Goal: Information Seeking & Learning: Learn about a topic

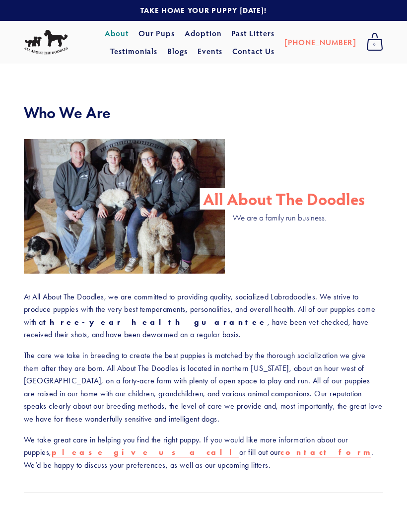
click at [185, 38] on link "Adoption" at bounding box center [203, 33] width 37 height 18
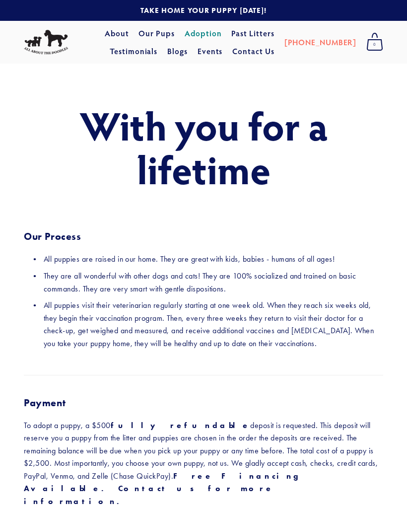
click at [138, 31] on link "Our Pups" at bounding box center [156, 33] width 36 height 18
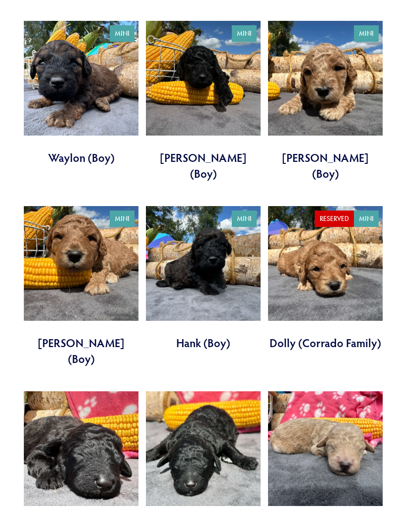
scroll to position [1695, 0]
click at [63, 391] on link at bounding box center [81, 463] width 115 height 144
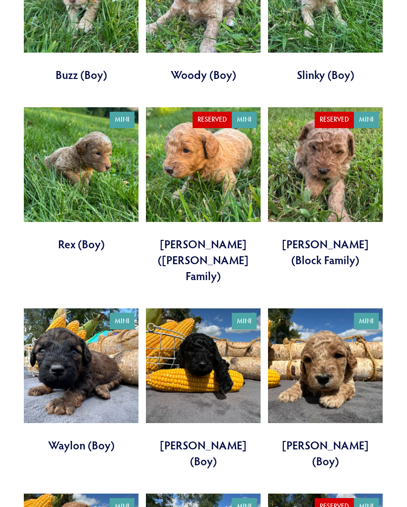
scroll to position [1407, 0]
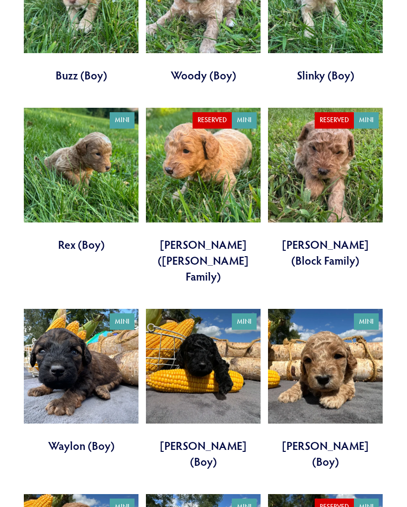
click at [54, 309] on link at bounding box center [81, 381] width 115 height 144
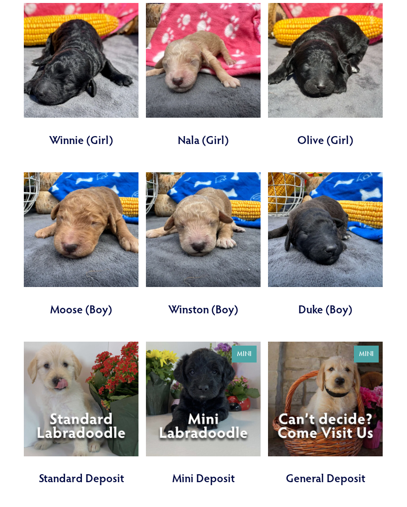
scroll to position [2252, 0]
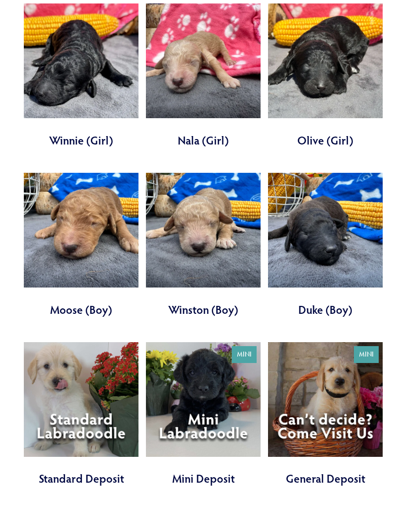
click at [204, 342] on link at bounding box center [203, 414] width 115 height 144
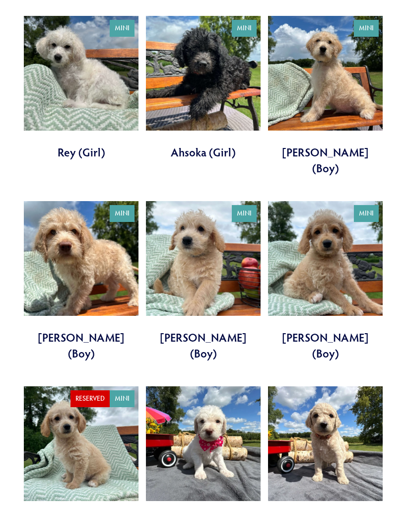
scroll to position [420, 0]
click at [319, 237] on link at bounding box center [325, 281] width 115 height 160
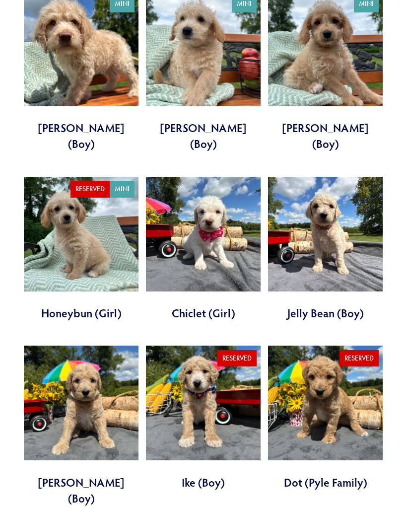
scroll to position [630, 0]
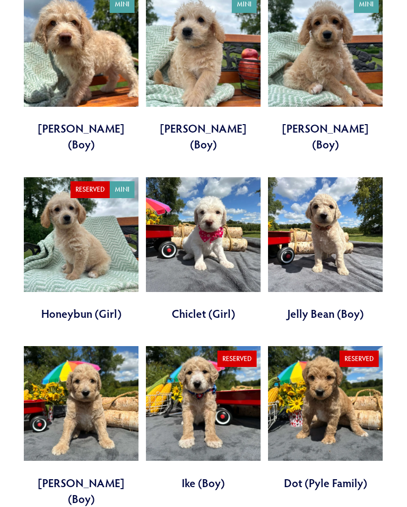
click at [210, 177] on link at bounding box center [203, 249] width 115 height 144
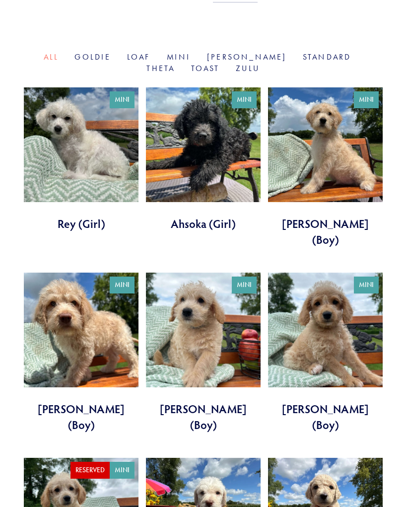
scroll to position [349, 0]
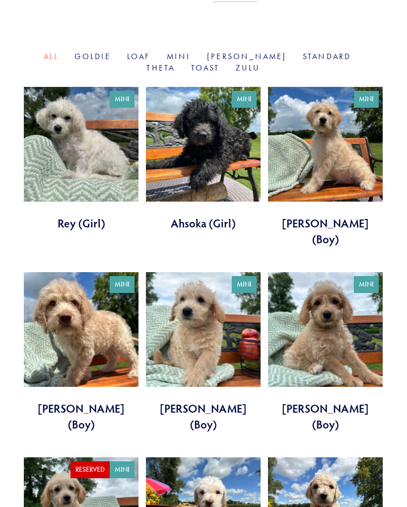
click at [205, 179] on link at bounding box center [203, 159] width 115 height 144
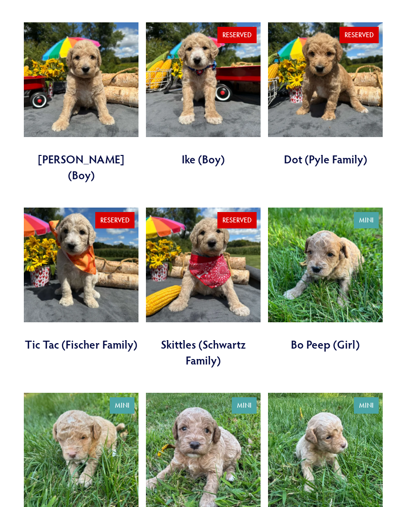
scroll to position [952, 0]
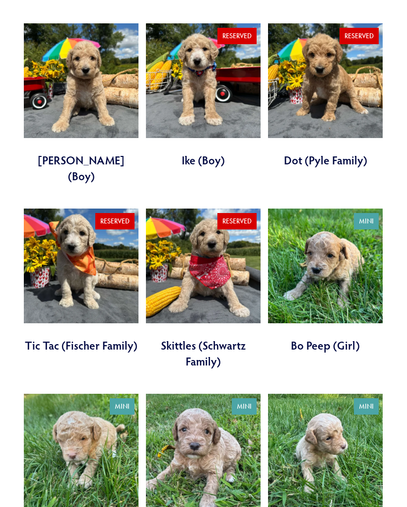
click at [360, 218] on link at bounding box center [325, 280] width 115 height 144
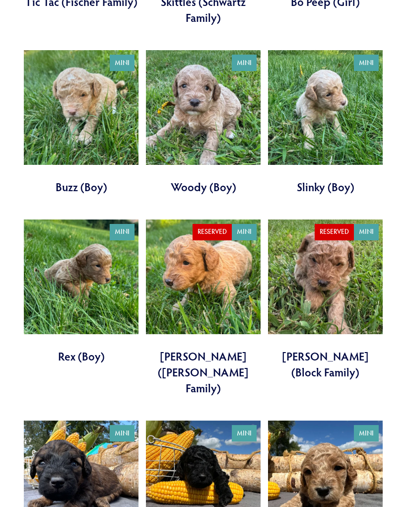
scroll to position [1294, 0]
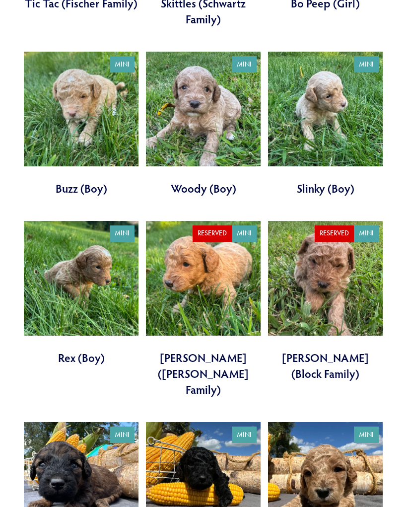
click at [69, 221] on link at bounding box center [81, 293] width 115 height 144
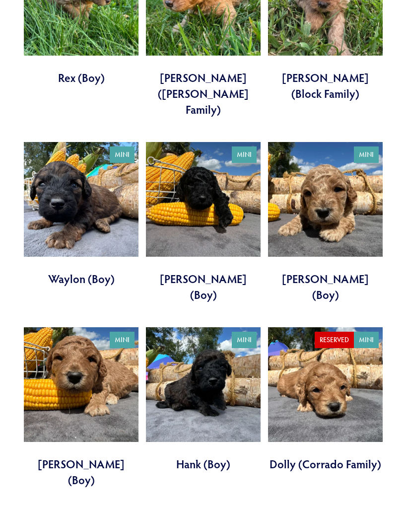
scroll to position [1575, 0]
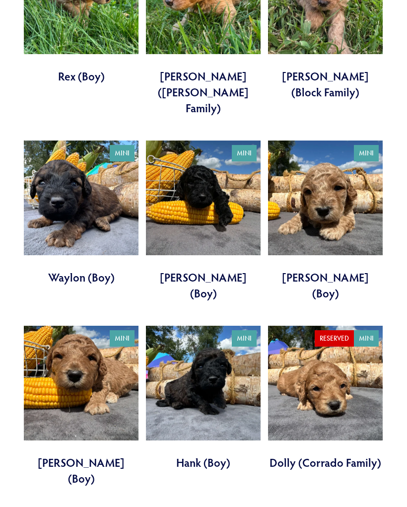
click at [55, 326] on link at bounding box center [81, 406] width 115 height 160
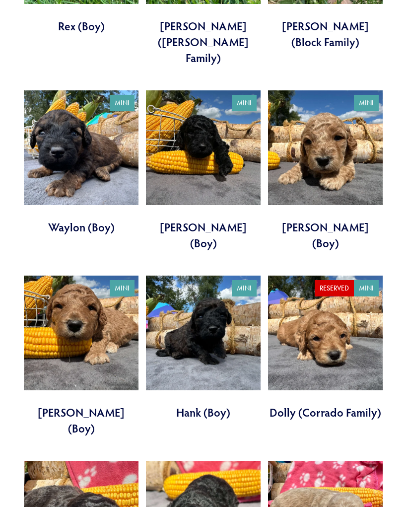
scroll to position [1626, 0]
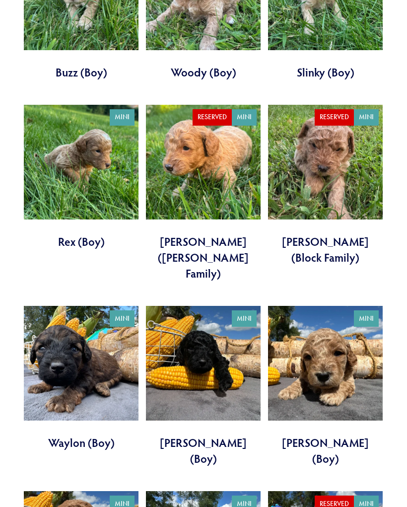
scroll to position [1403, 0]
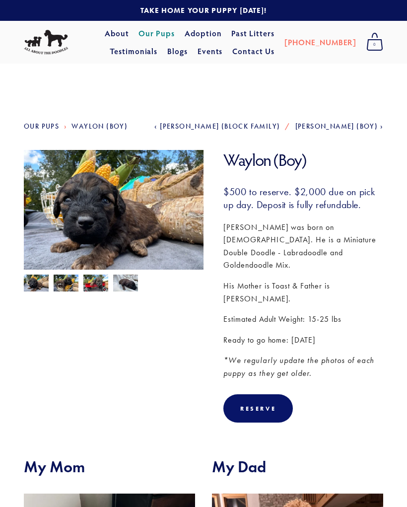
click at [63, 281] on img at bounding box center [66, 283] width 25 height 19
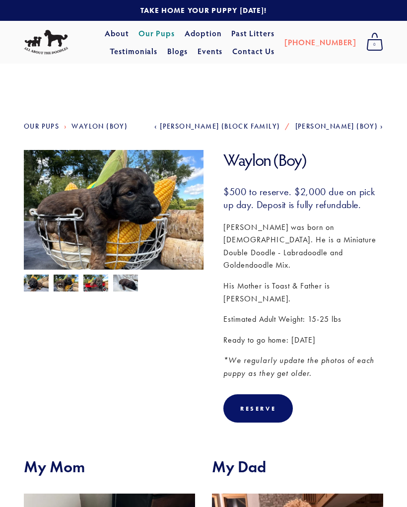
click at [91, 279] on img at bounding box center [95, 283] width 25 height 19
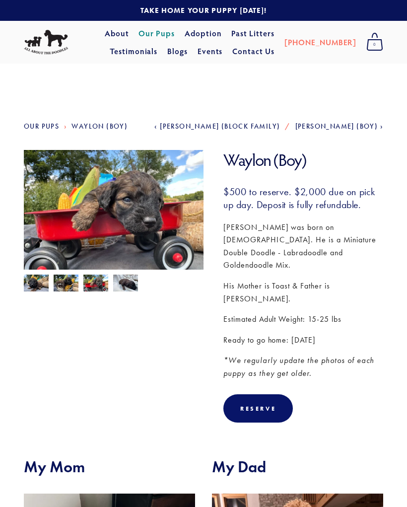
click at [128, 281] on img at bounding box center [125, 283] width 25 height 19
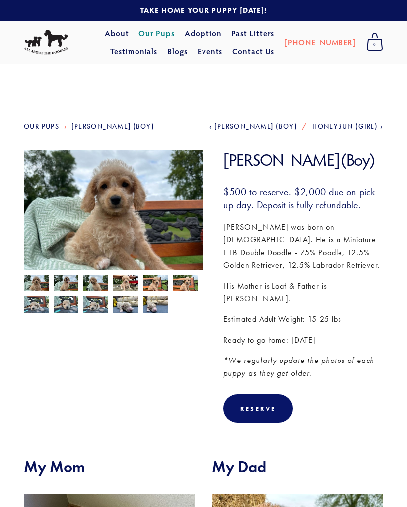
click at [155, 300] on img at bounding box center [155, 304] width 25 height 19
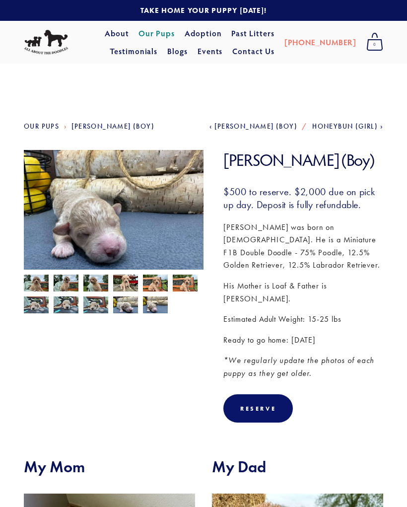
click at [91, 284] on img at bounding box center [95, 283] width 25 height 19
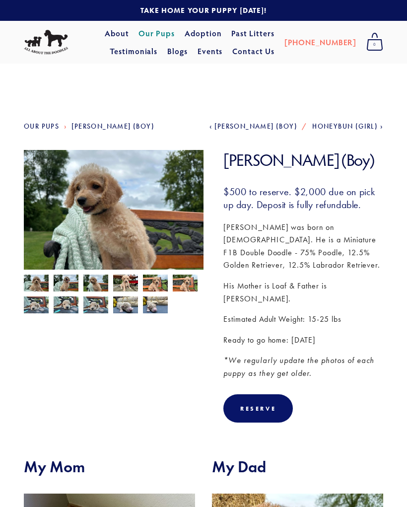
click at [117, 284] on img at bounding box center [125, 283] width 25 height 19
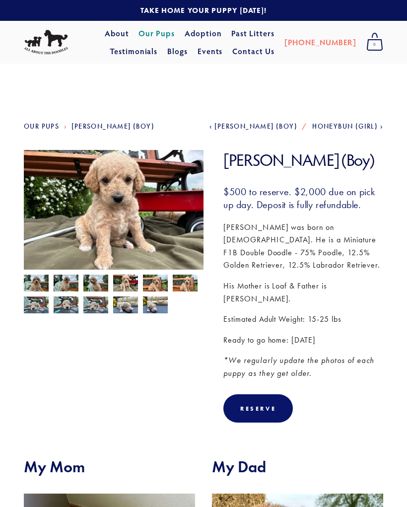
click at [31, 279] on img at bounding box center [36, 283] width 25 height 19
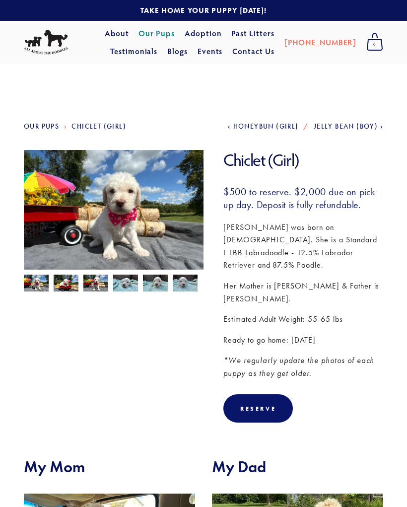
click at [27, 281] on img at bounding box center [36, 283] width 25 height 19
click at [62, 285] on img at bounding box center [66, 283] width 25 height 19
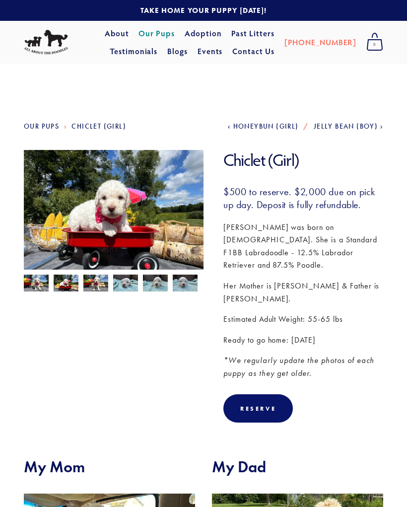
click at [93, 286] on img at bounding box center [95, 283] width 25 height 19
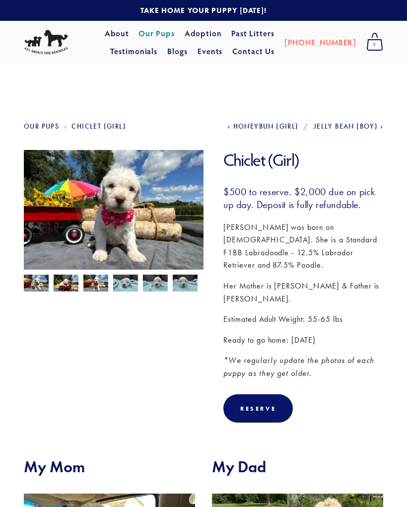
click at [125, 281] on img at bounding box center [125, 282] width 25 height 19
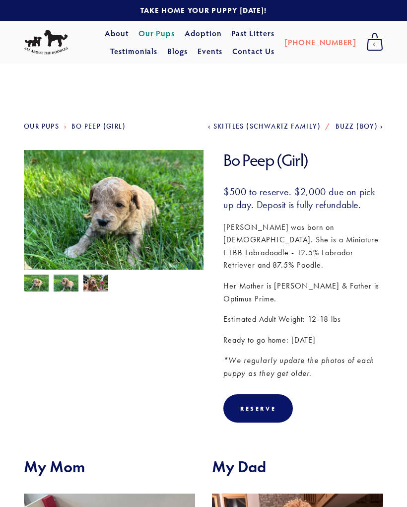
click at [93, 285] on img at bounding box center [95, 283] width 25 height 19
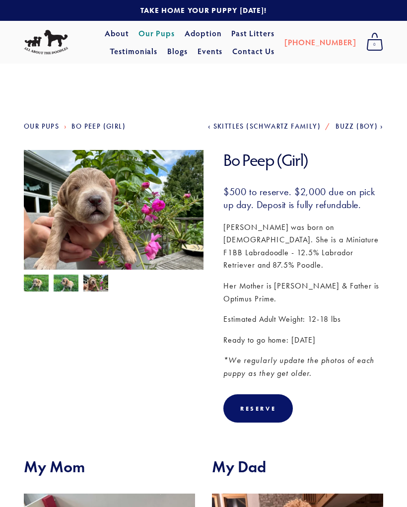
click at [66, 280] on img at bounding box center [66, 283] width 25 height 19
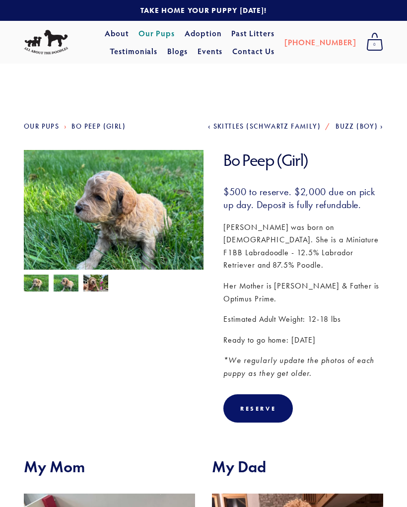
click at [36, 275] on img at bounding box center [36, 283] width 25 height 19
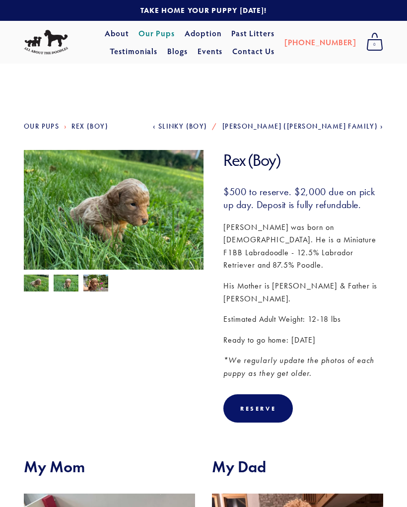
click at [66, 286] on img at bounding box center [66, 283] width 25 height 19
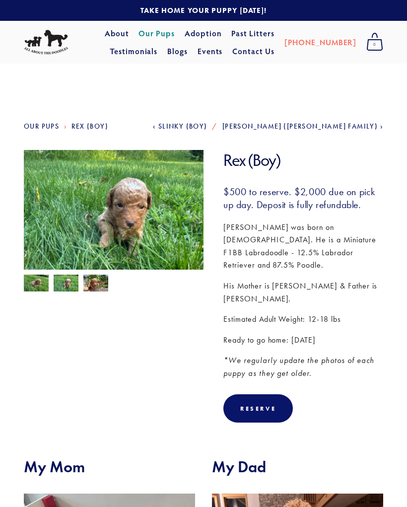
click at [92, 281] on img at bounding box center [95, 283] width 25 height 19
